Goal: Task Accomplishment & Management: Use online tool/utility

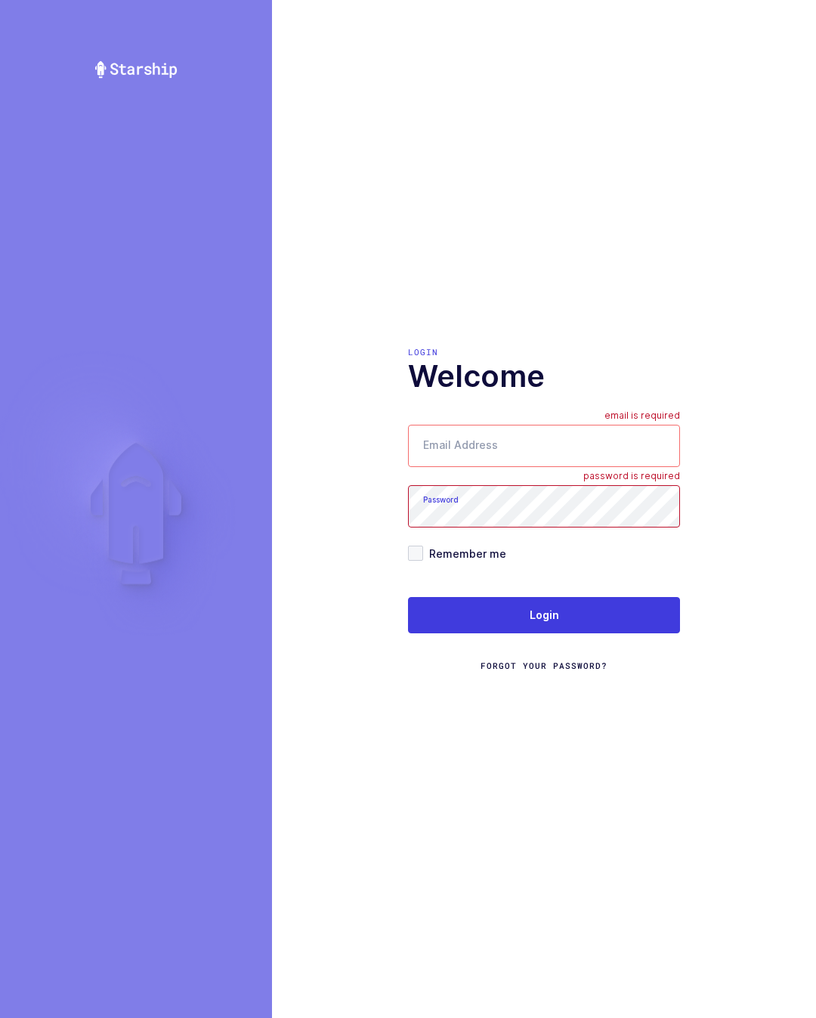
type input "[PERSON_NAME][EMAIL_ADDRESS][DOMAIN_NAME]"
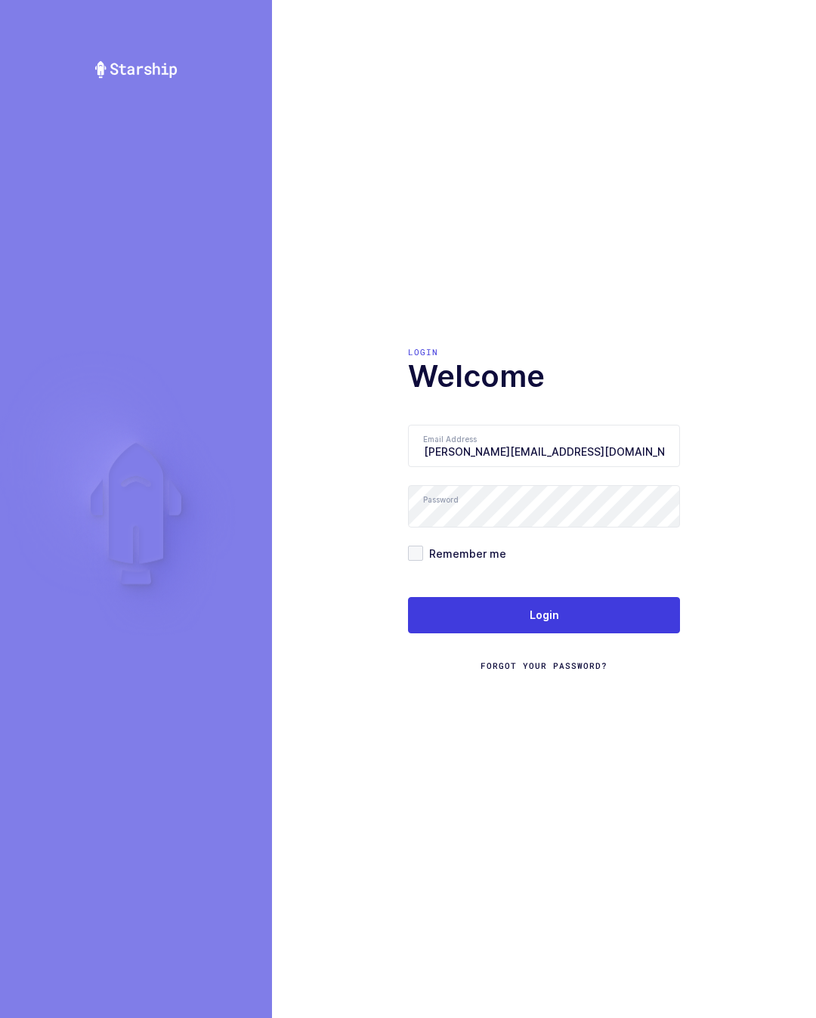
click at [648, 627] on button "Login" at bounding box center [544, 615] width 272 height 36
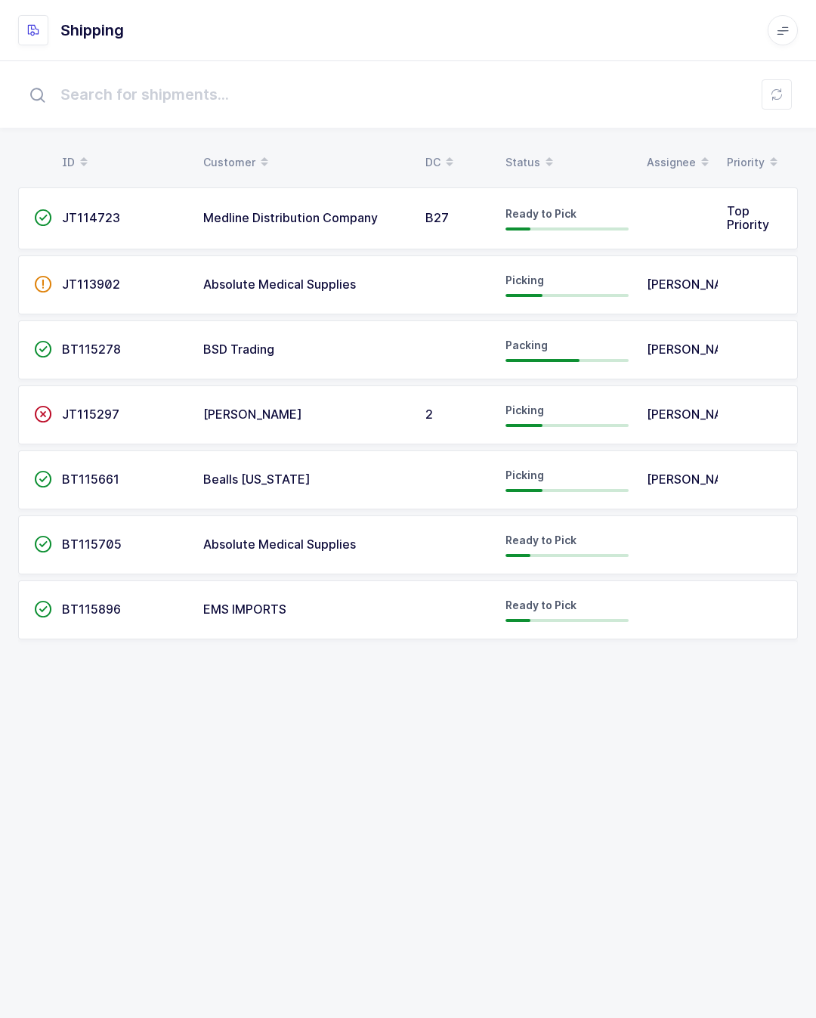
click at [682, 232] on td at bounding box center [678, 218] width 80 height 62
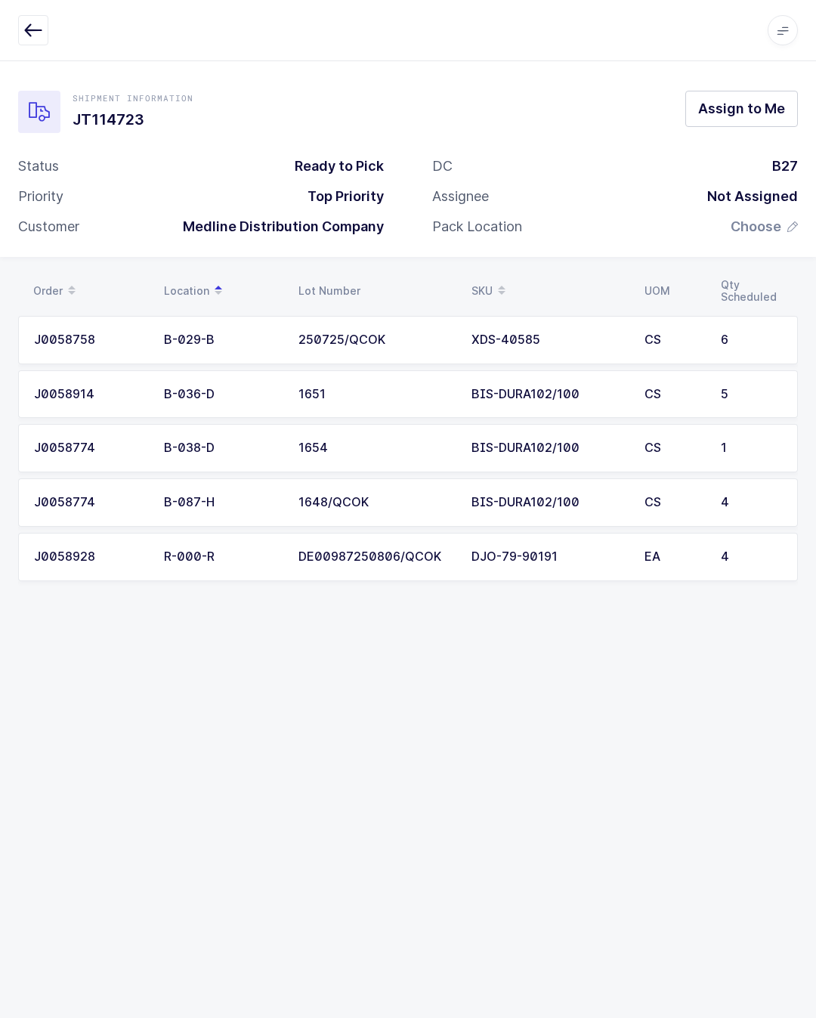
click at [732, 115] on span "Assign to Me" at bounding box center [741, 108] width 87 height 19
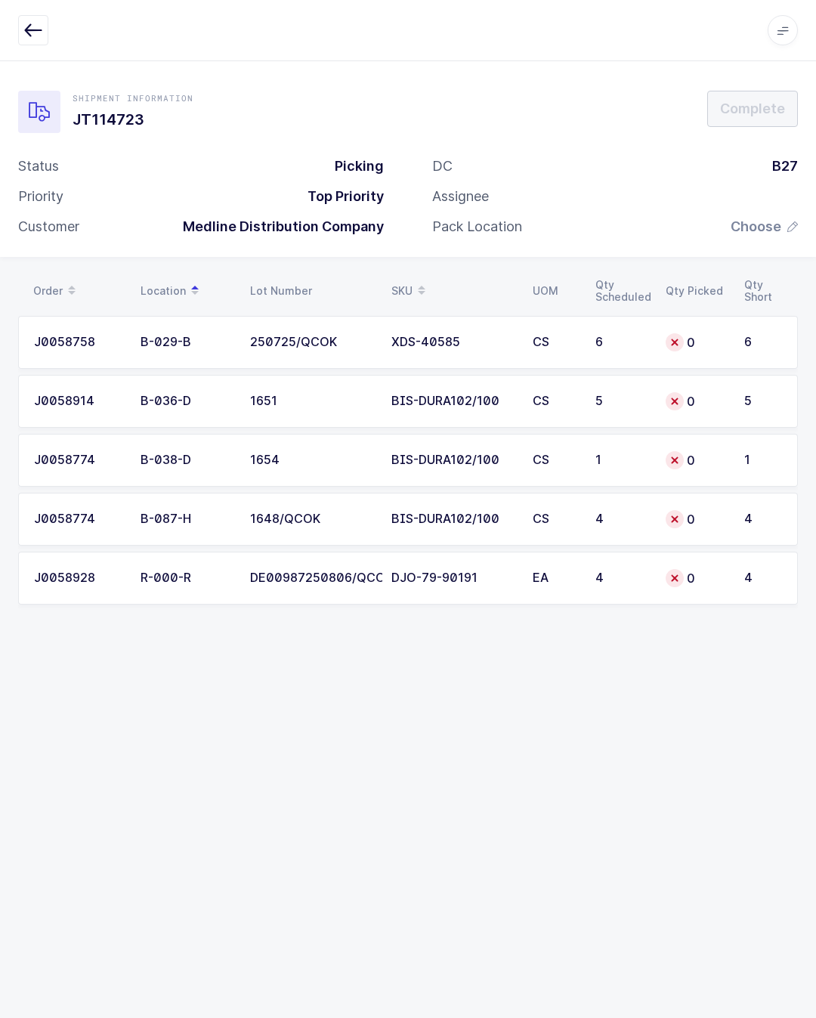
click at [663, 347] on td "0" at bounding box center [696, 342] width 79 height 53
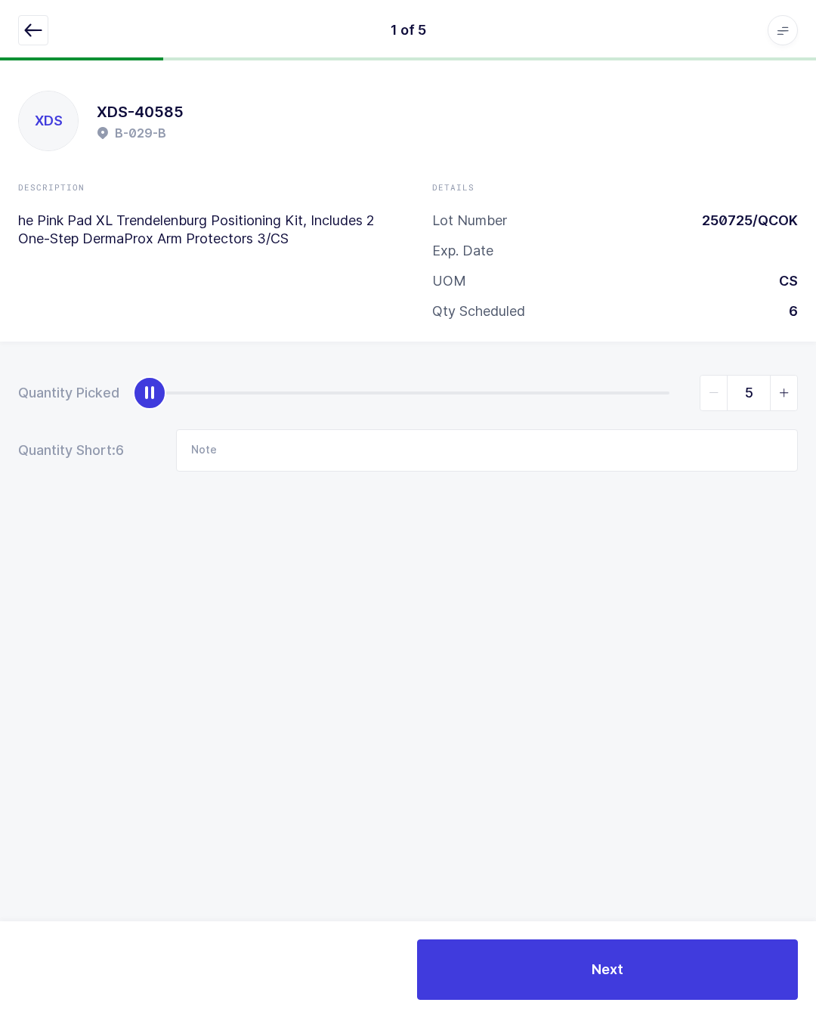
type input "6"
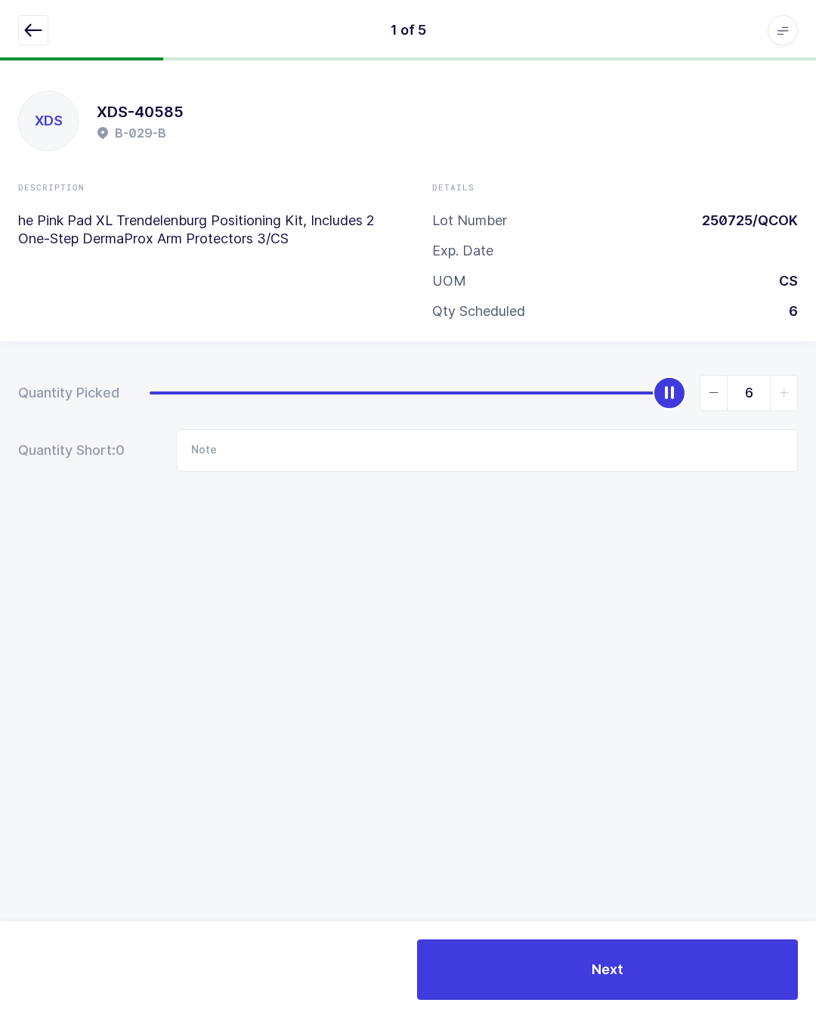
click at [20, 26] on button "button" at bounding box center [33, 30] width 30 height 30
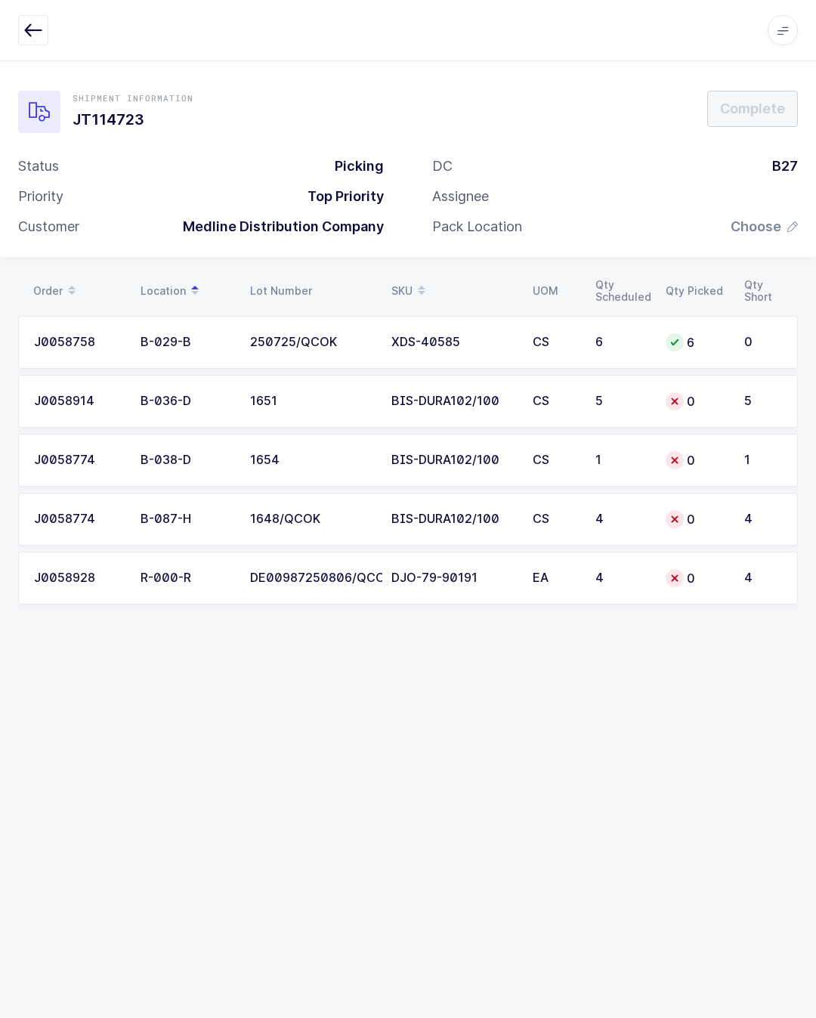
click at [129, 394] on td "J0058914" at bounding box center [74, 401] width 113 height 53
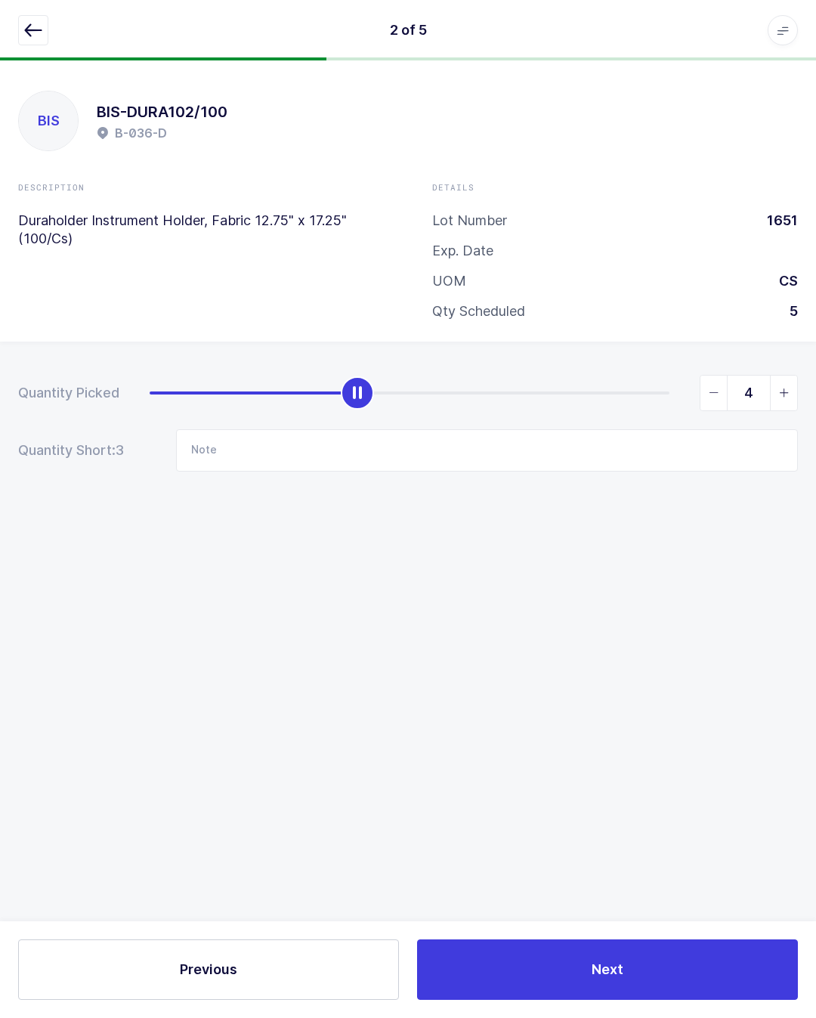
type input "5"
click at [622, 980] on button "Next" at bounding box center [607, 969] width 381 height 60
type input "1"
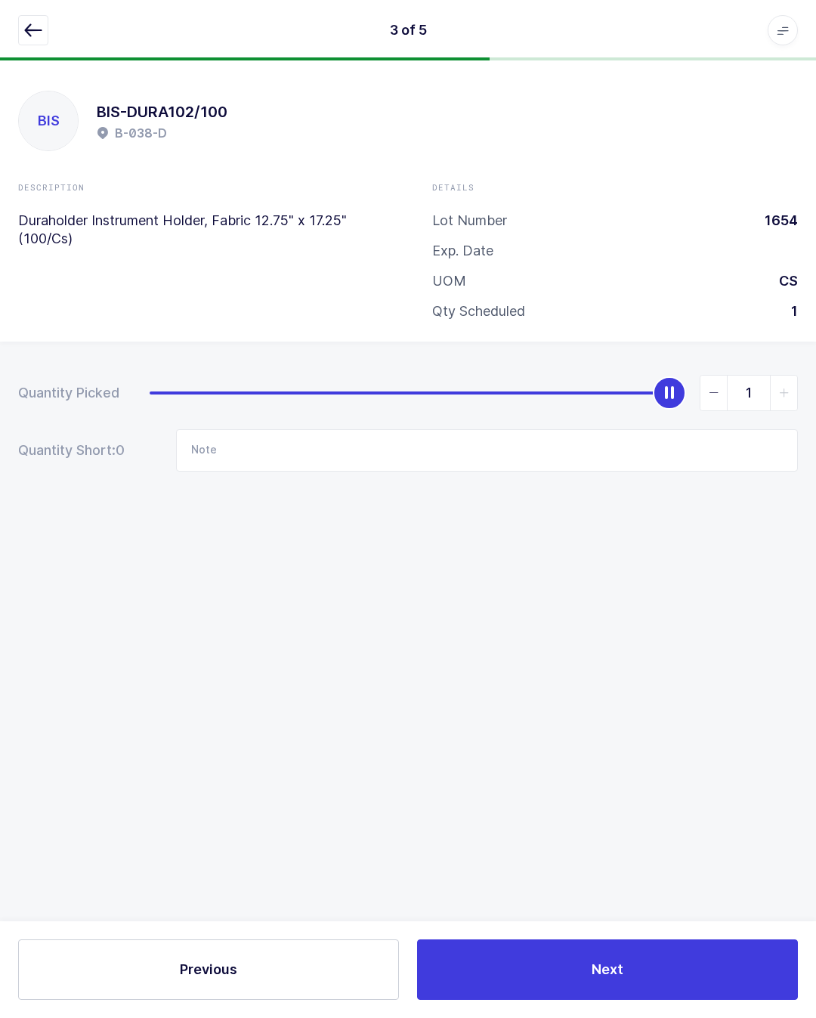
click at [543, 970] on button "Next" at bounding box center [607, 969] width 381 height 60
type input "4"
click at [602, 971] on span "Next" at bounding box center [608, 969] width 32 height 19
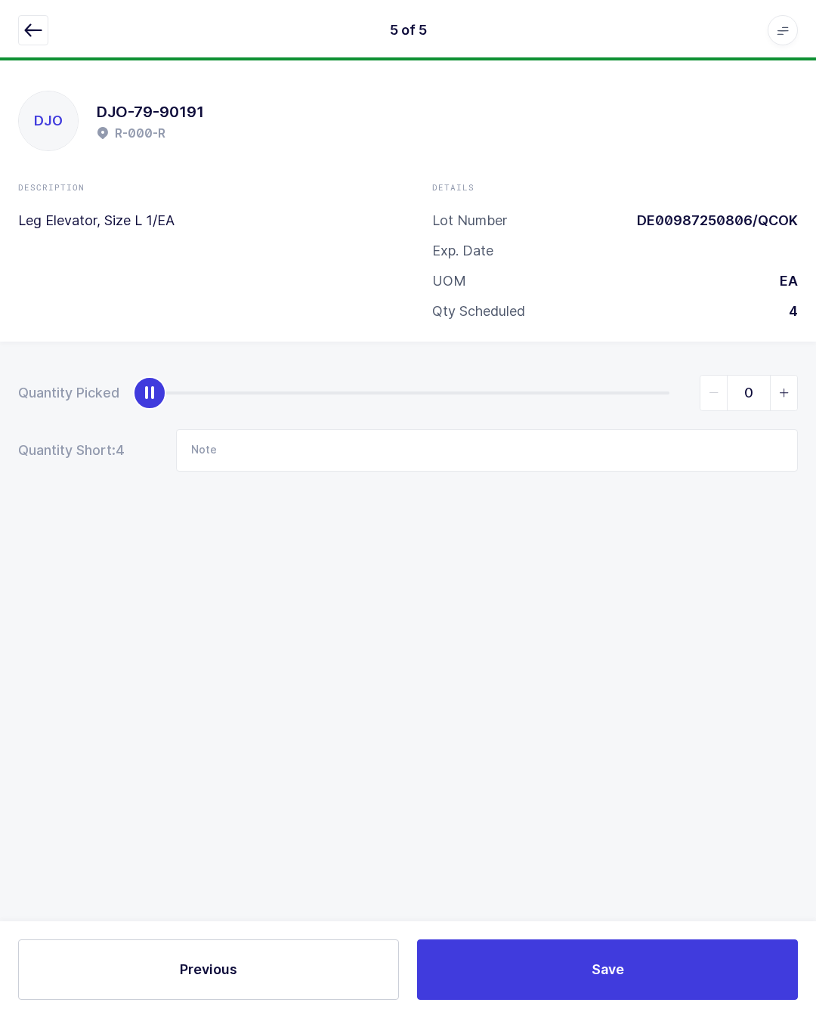
scroll to position [26, 0]
type input "4"
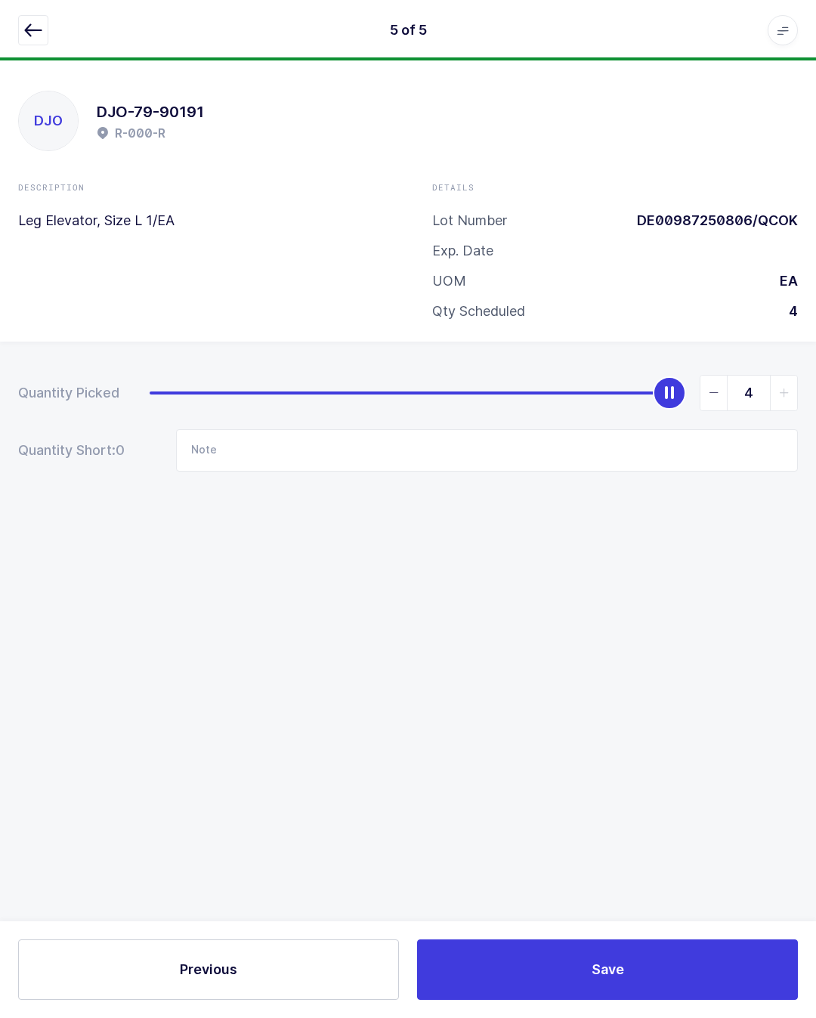
click at [695, 986] on button "Save" at bounding box center [607, 969] width 381 height 60
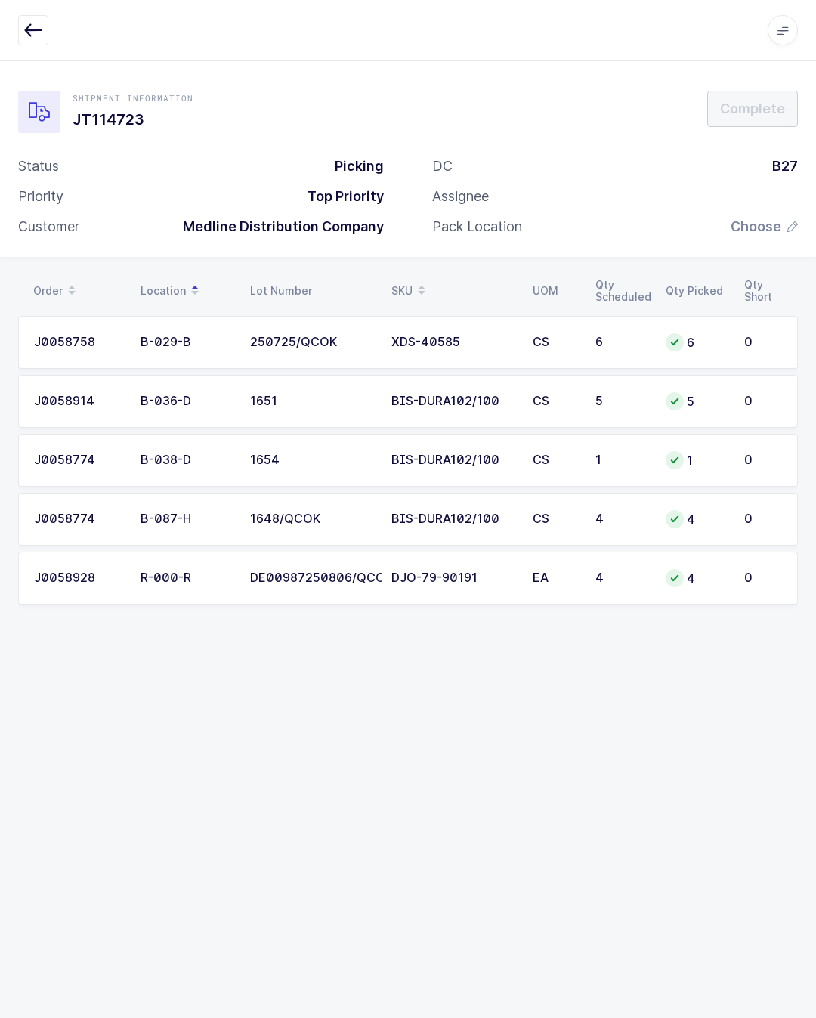
click at [732, 218] on span "Choose" at bounding box center [756, 227] width 51 height 18
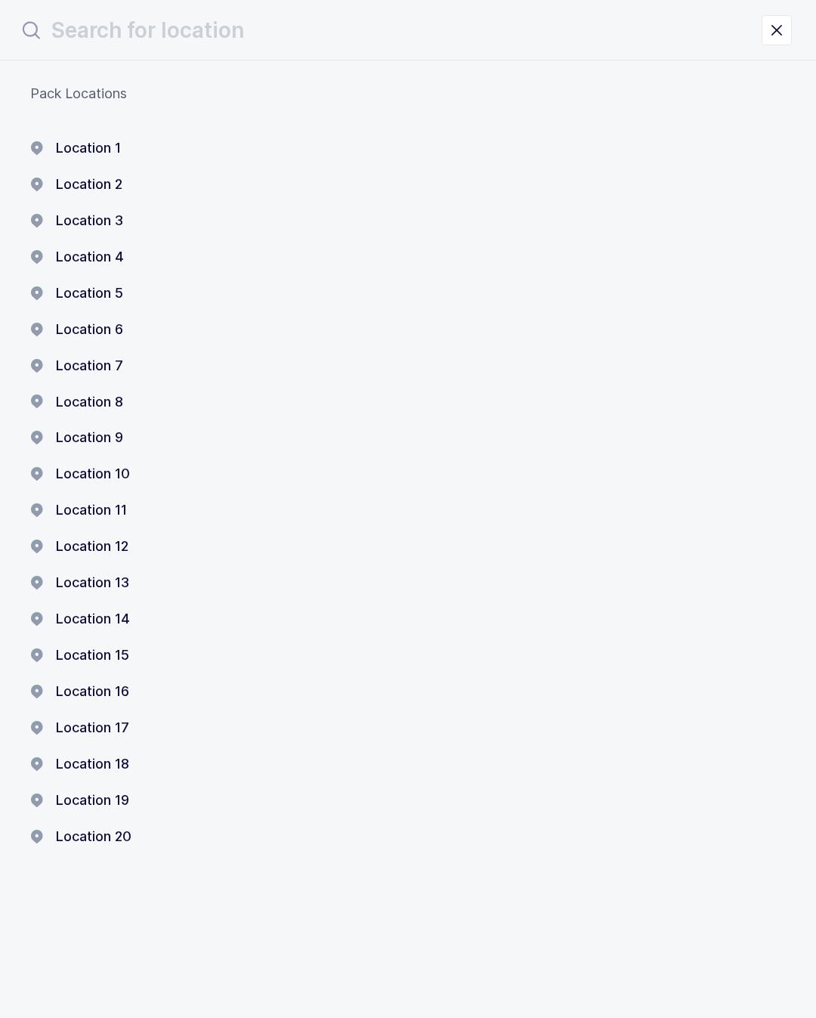
click at [87, 153] on button "Location 1" at bounding box center [75, 148] width 91 height 18
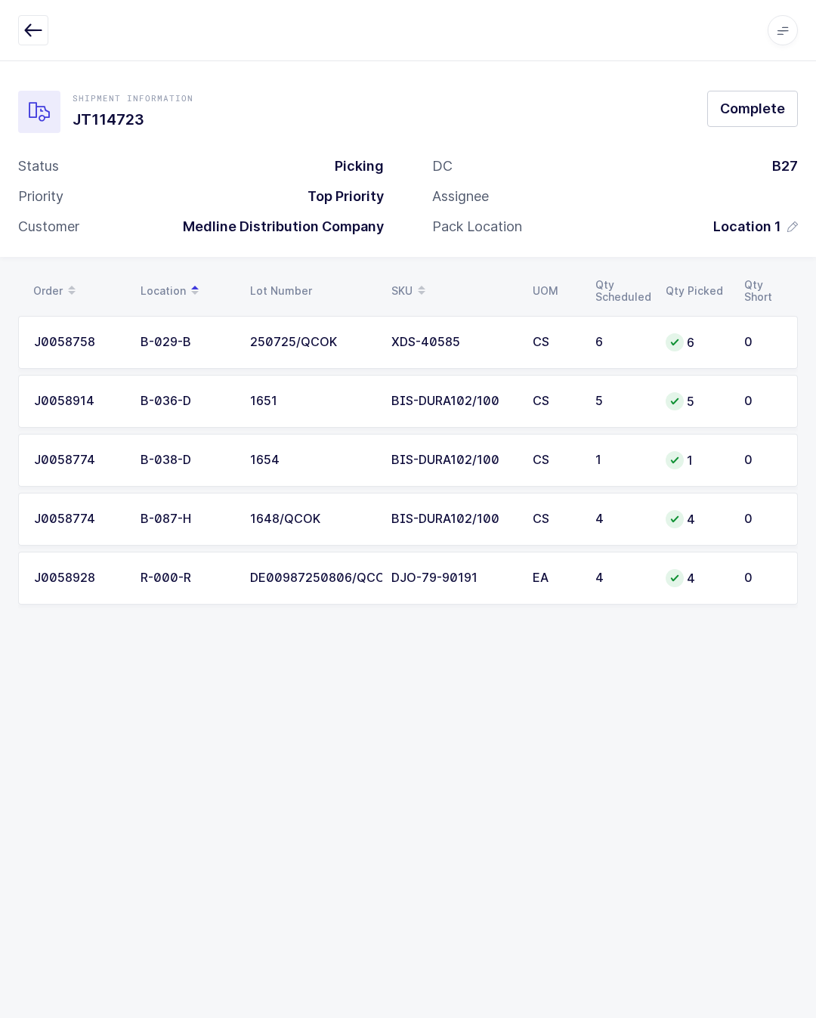
click at [737, 112] on div "Shipment Information JT114723 Complete Status Picking Priority Top Priority Cus…" at bounding box center [408, 169] width 780 height 157
click at [750, 98] on button "Complete" at bounding box center [752, 109] width 91 height 36
